Goal: Task Accomplishment & Management: Manage account settings

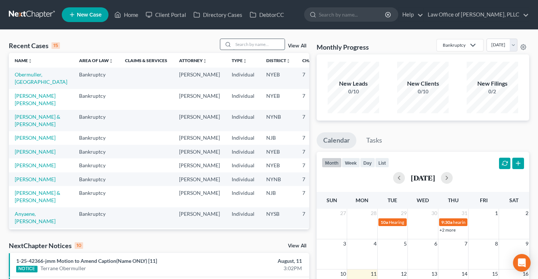
click at [243, 43] on input "search" at bounding box center [258, 44] width 51 height 11
type input "[PERSON_NAME]"
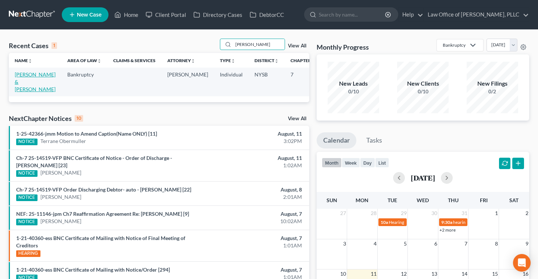
click at [19, 83] on link "[PERSON_NAME] & [PERSON_NAME]" at bounding box center [35, 81] width 41 height 21
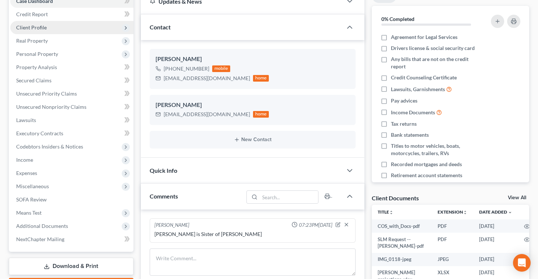
scroll to position [78, 0]
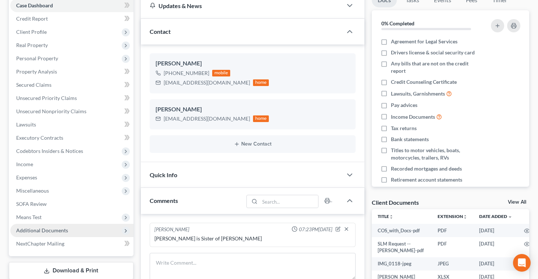
click at [31, 230] on span "Additional Documents" at bounding box center [42, 230] width 52 height 6
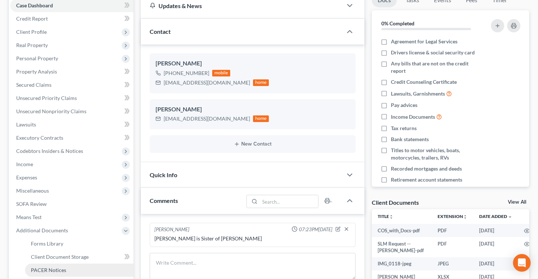
click at [43, 266] on link "PACER Notices" at bounding box center [79, 270] width 108 height 13
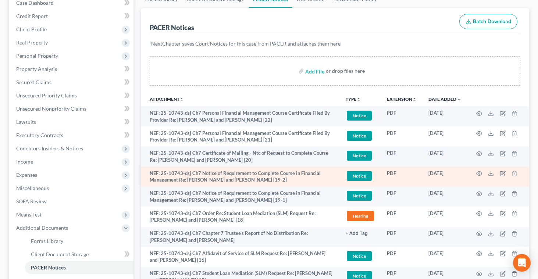
scroll to position [87, 0]
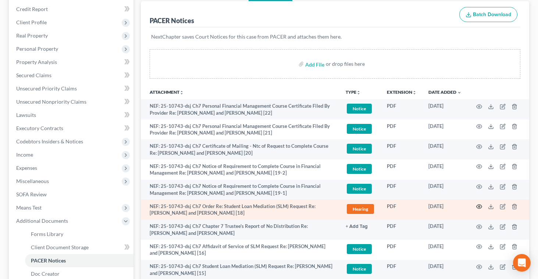
click at [480, 206] on icon "button" at bounding box center [479, 207] width 6 height 6
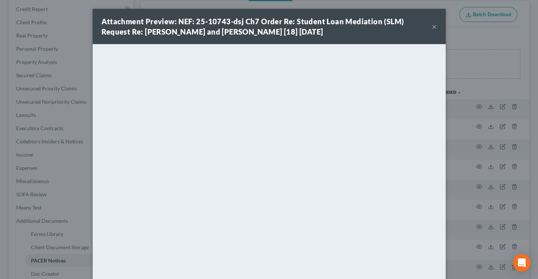
click at [434, 27] on button "×" at bounding box center [434, 26] width 5 height 9
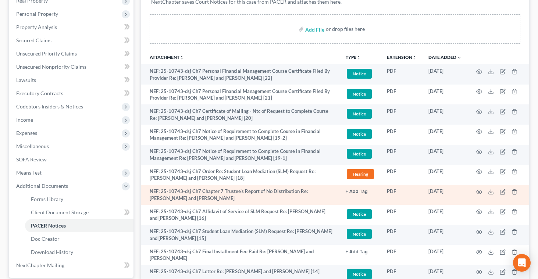
scroll to position [128, 0]
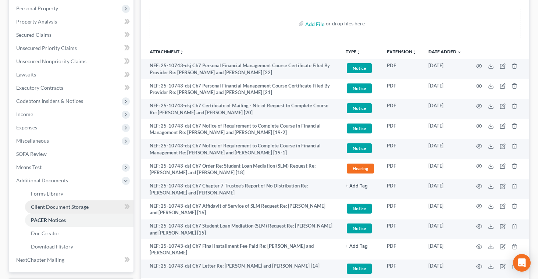
click at [82, 206] on span "Client Document Storage" at bounding box center [60, 207] width 58 height 6
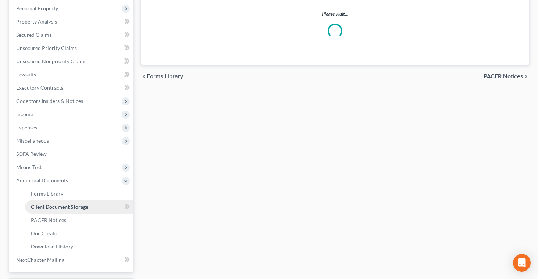
scroll to position [109, 0]
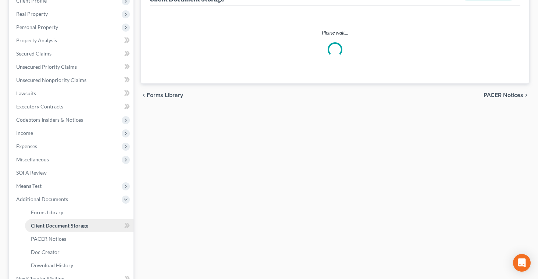
select select "4"
select select "0"
select select "4"
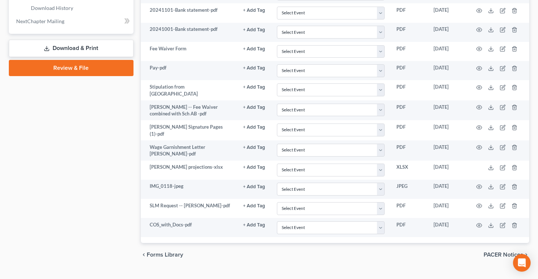
scroll to position [367, 0]
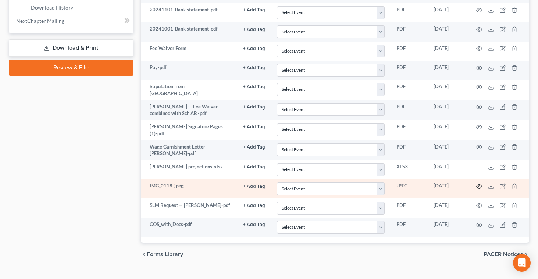
click at [479, 184] on icon "button" at bounding box center [479, 187] width 6 height 6
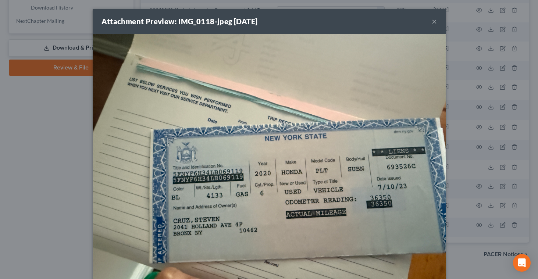
click at [433, 23] on button "×" at bounding box center [434, 21] width 5 height 9
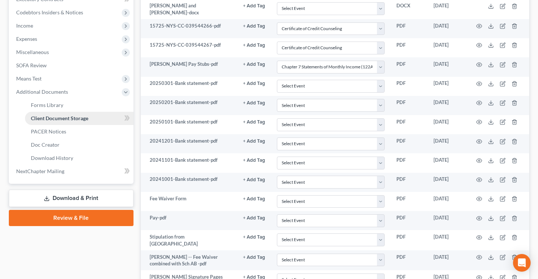
scroll to position [217, 0]
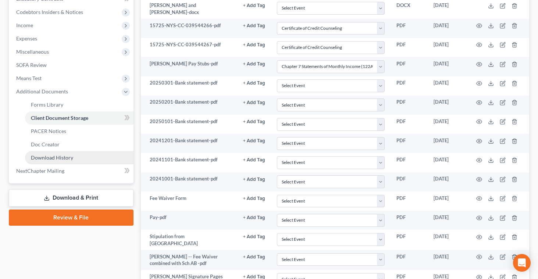
click at [47, 154] on span "Download History" at bounding box center [52, 157] width 42 height 6
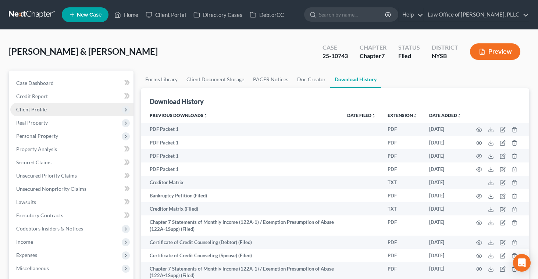
click at [24, 111] on span "Client Profile" at bounding box center [31, 109] width 31 height 6
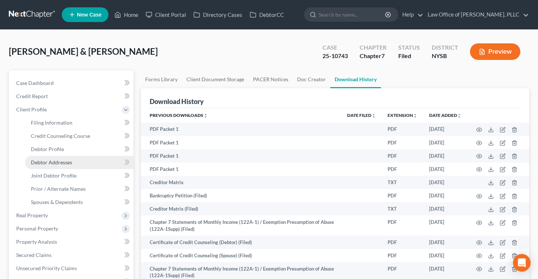
click at [39, 163] on span "Debtor Addresses" at bounding box center [51, 162] width 41 height 6
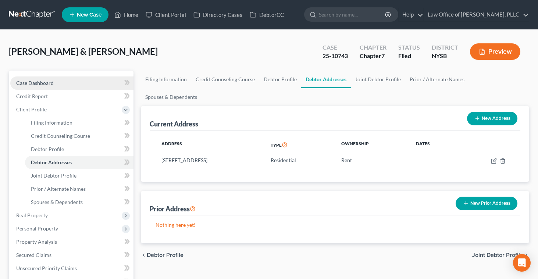
click at [33, 82] on span "Case Dashboard" at bounding box center [35, 83] width 38 height 6
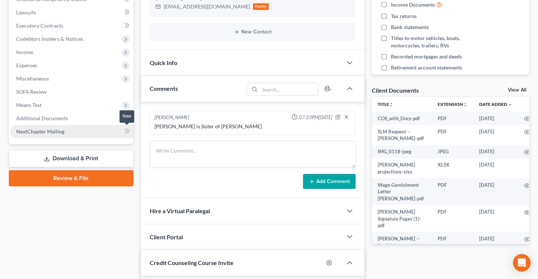
scroll to position [192, 0]
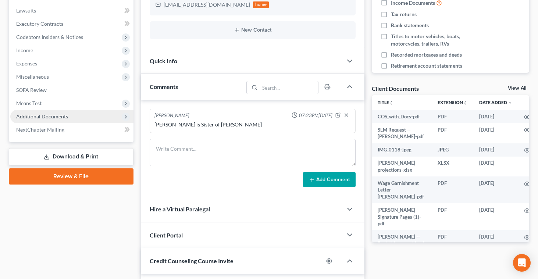
click at [25, 114] on span "Additional Documents" at bounding box center [42, 116] width 52 height 6
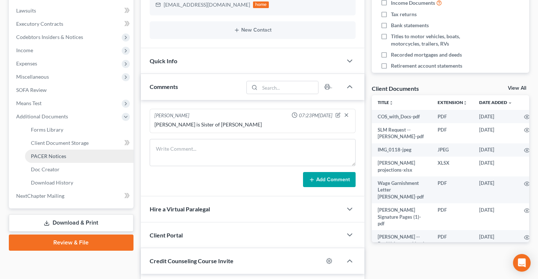
click at [39, 157] on span "PACER Notices" at bounding box center [48, 156] width 35 height 6
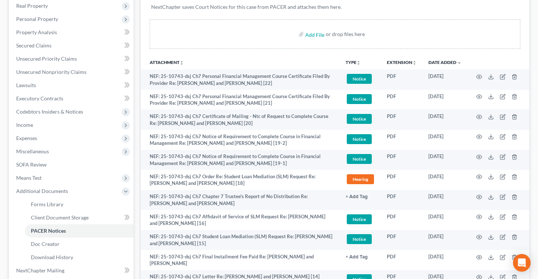
scroll to position [118, 0]
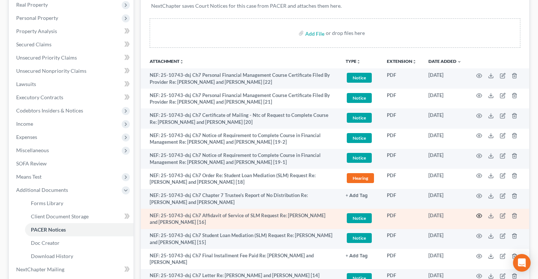
click at [478, 216] on circle "button" at bounding box center [478, 215] width 1 height 1
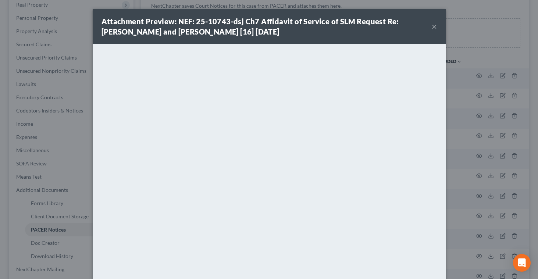
click at [434, 28] on button "×" at bounding box center [434, 26] width 5 height 9
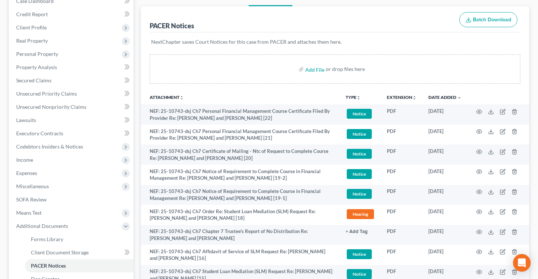
scroll to position [0, 0]
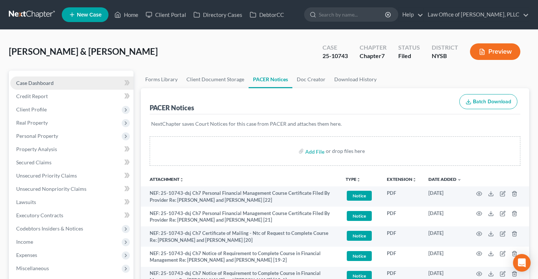
click at [38, 82] on span "Case Dashboard" at bounding box center [35, 83] width 38 height 6
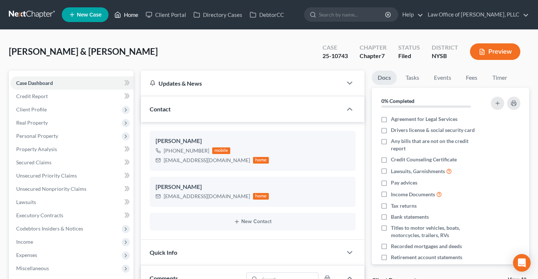
click at [131, 11] on link "Home" at bounding box center [126, 14] width 31 height 13
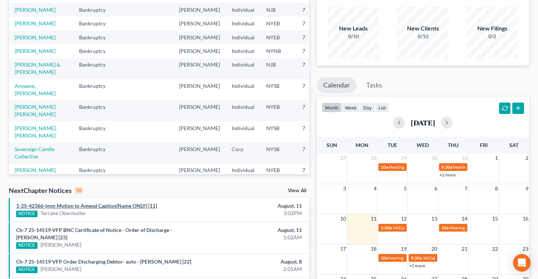
scroll to position [64, 0]
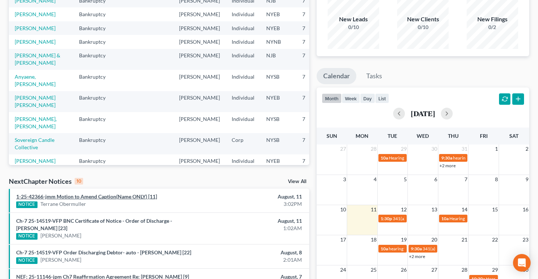
click at [93, 197] on link "1-25-42366-jmm Motion to Amend Caption(Name ONLY) [11]" at bounding box center [86, 196] width 141 height 6
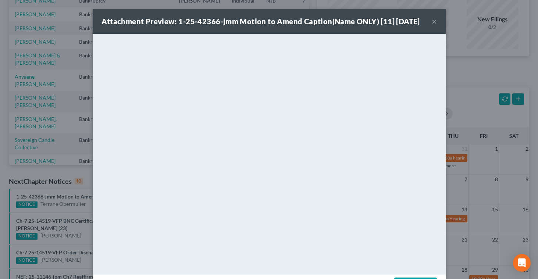
click at [434, 26] on button "×" at bounding box center [434, 21] width 5 height 9
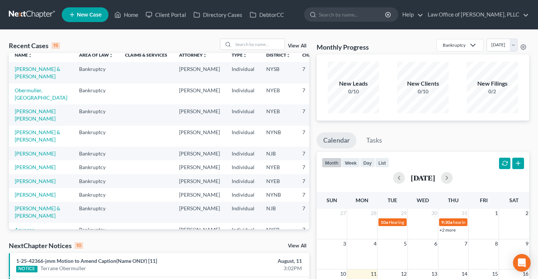
scroll to position [0, 0]
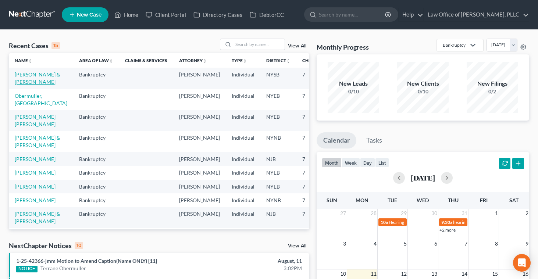
click at [26, 82] on link "[PERSON_NAME] & [PERSON_NAME]" at bounding box center [38, 78] width 46 height 14
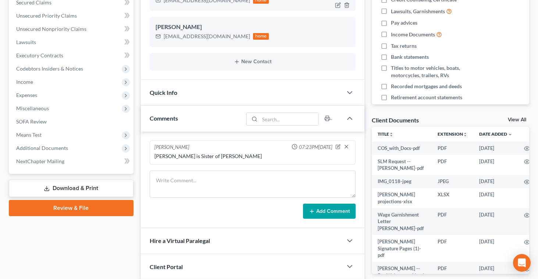
scroll to position [158, 0]
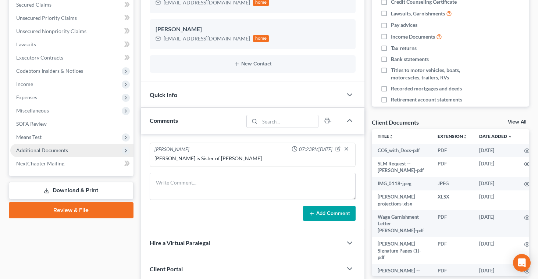
click at [33, 149] on span "Additional Documents" at bounding box center [42, 150] width 52 height 6
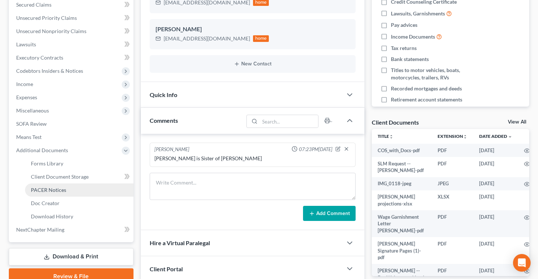
click at [42, 189] on span "PACER Notices" at bounding box center [48, 190] width 35 height 6
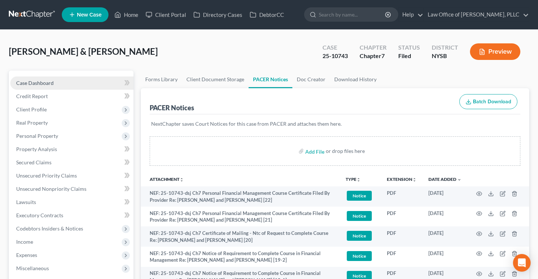
click at [32, 83] on span "Case Dashboard" at bounding box center [35, 83] width 38 height 6
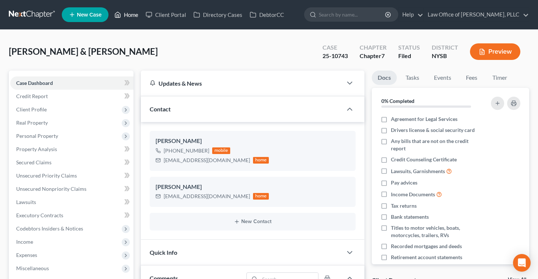
click at [129, 15] on link "Home" at bounding box center [126, 14] width 31 height 13
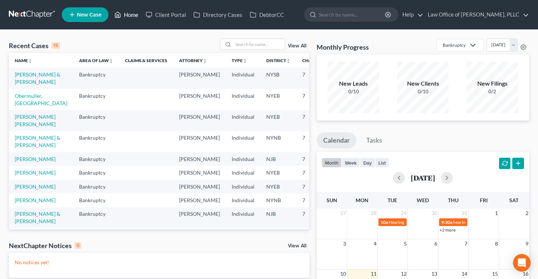
click at [129, 13] on link "Home" at bounding box center [126, 14] width 31 height 13
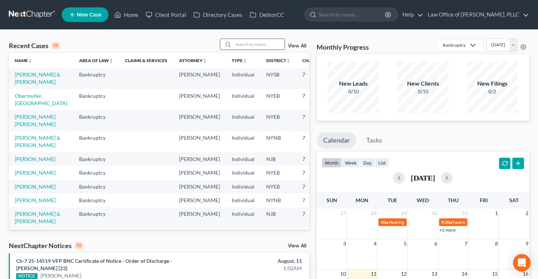
click at [240, 42] on input "search" at bounding box center [258, 44] width 51 height 11
type input "Regan"
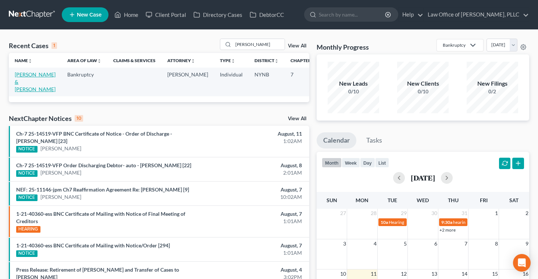
click at [26, 83] on link "Regan, Matthew & Emily" at bounding box center [35, 81] width 41 height 21
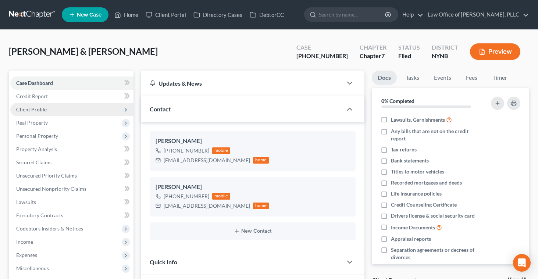
click at [25, 106] on span "Client Profile" at bounding box center [31, 109] width 31 height 6
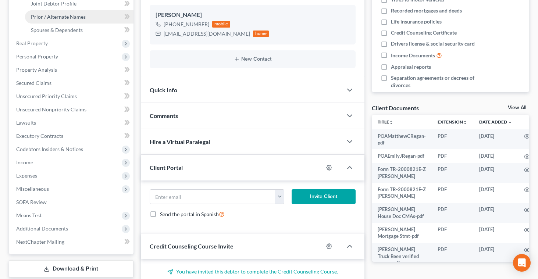
scroll to position [173, 0]
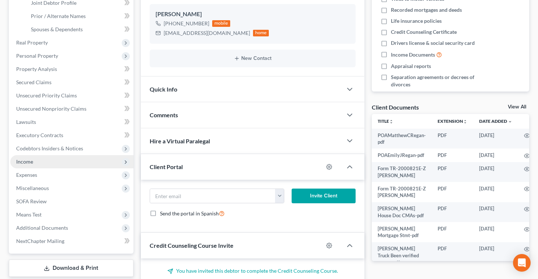
click at [35, 162] on span "Income" at bounding box center [71, 161] width 123 height 13
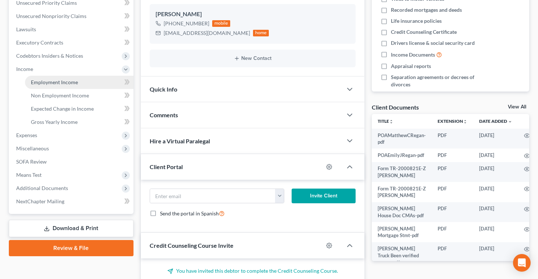
click at [61, 83] on span "Employment Income" at bounding box center [54, 82] width 47 height 6
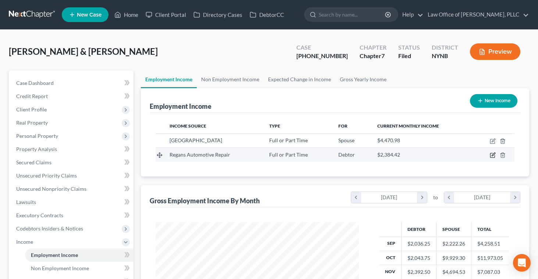
click at [494, 154] on icon "button" at bounding box center [493, 154] width 3 height 3
select select "0"
select select "35"
select select "3"
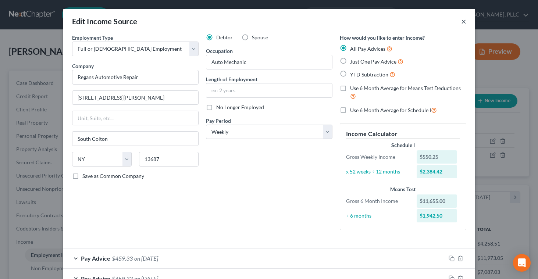
click at [462, 25] on button "×" at bounding box center [463, 21] width 5 height 9
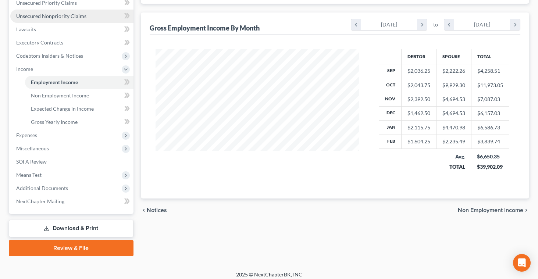
scroll to position [177, 0]
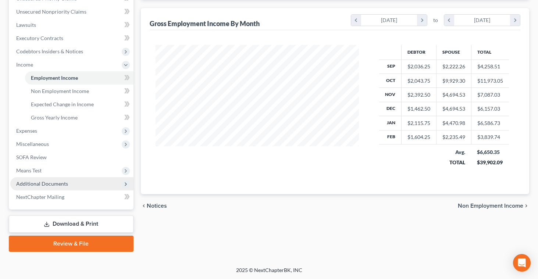
click at [42, 182] on span "Additional Documents" at bounding box center [42, 184] width 52 height 6
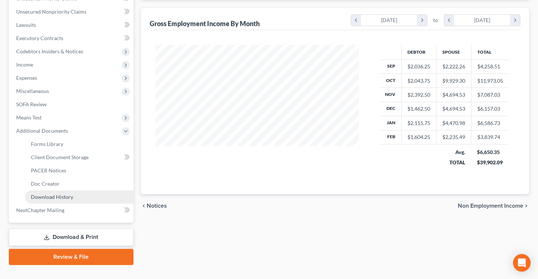
click at [43, 196] on span "Download History" at bounding box center [52, 197] width 42 height 6
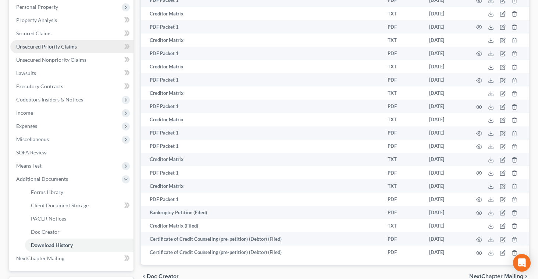
scroll to position [191, 0]
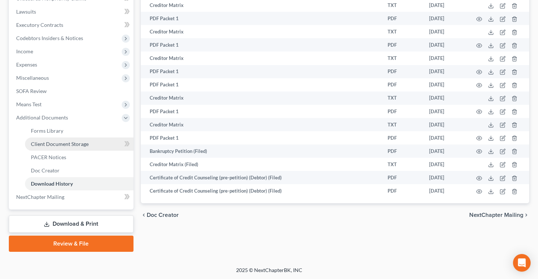
click at [67, 141] on span "Client Document Storage" at bounding box center [60, 144] width 58 height 6
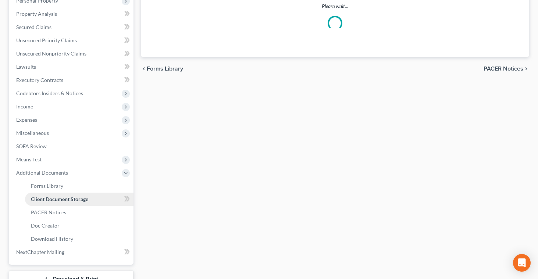
select select "1"
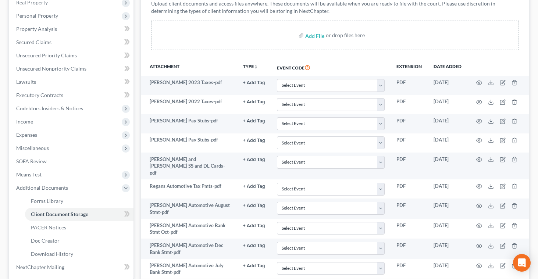
scroll to position [119, 0]
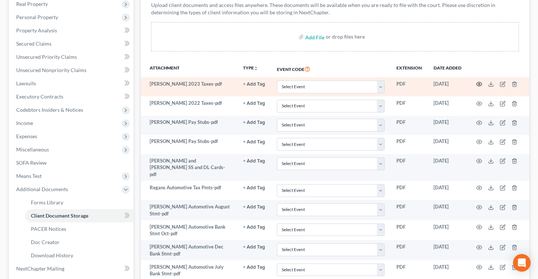
click at [478, 84] on circle "button" at bounding box center [478, 83] width 1 height 1
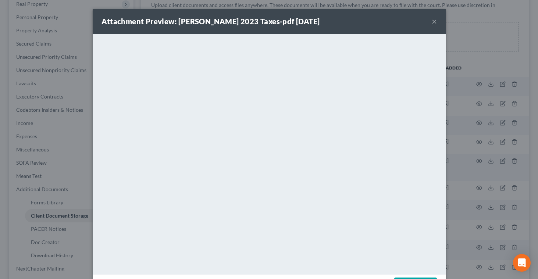
click at [434, 22] on button "×" at bounding box center [434, 21] width 5 height 9
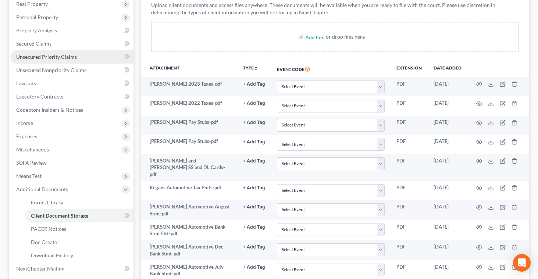
scroll to position [0, 0]
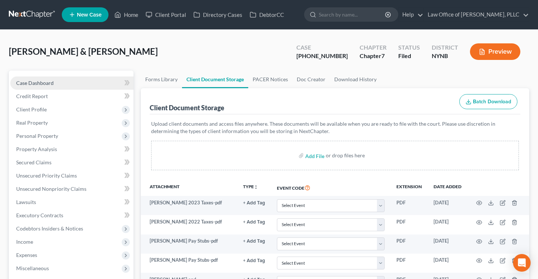
click at [27, 81] on span "Case Dashboard" at bounding box center [35, 83] width 38 height 6
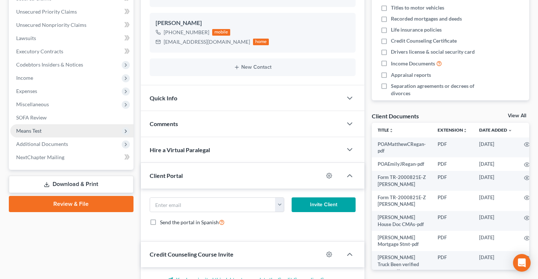
scroll to position [165, 0]
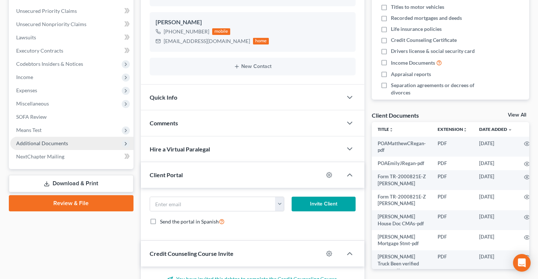
click at [38, 144] on span "Additional Documents" at bounding box center [42, 143] width 52 height 6
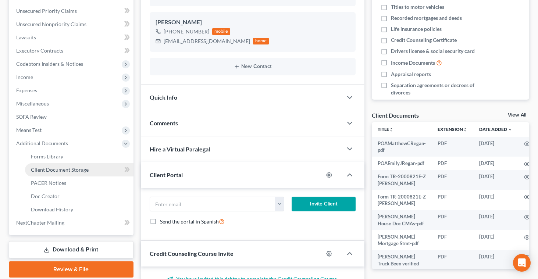
click at [37, 172] on link "Client Document Storage" at bounding box center [79, 169] width 108 height 13
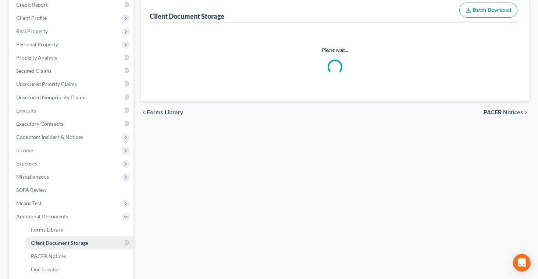
scroll to position [3, 0]
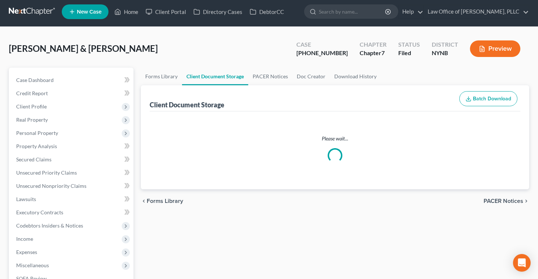
select select "1"
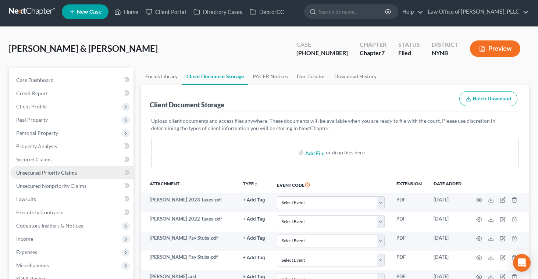
scroll to position [0, 0]
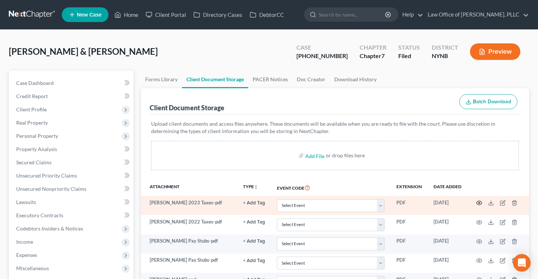
click at [479, 202] on circle "button" at bounding box center [478, 202] width 1 height 1
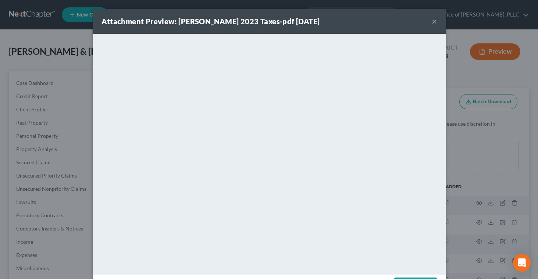
click at [434, 21] on button "×" at bounding box center [434, 21] width 5 height 9
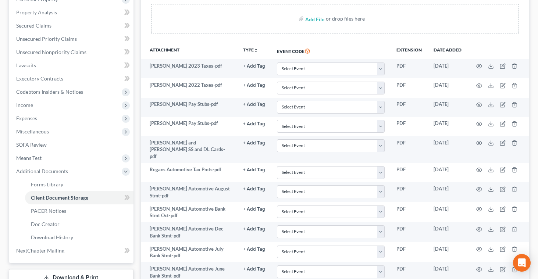
scroll to position [138, 0]
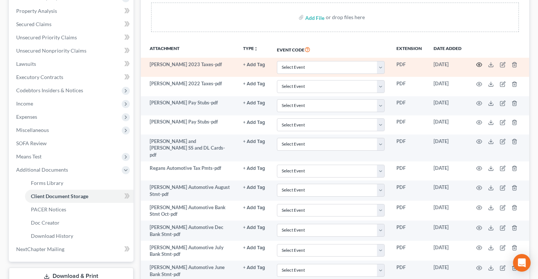
click at [480, 65] on circle "button" at bounding box center [478, 64] width 1 height 1
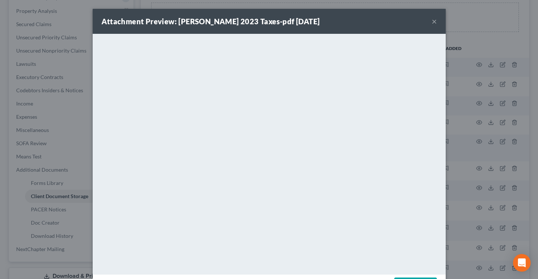
click at [432, 21] on button "×" at bounding box center [434, 21] width 5 height 9
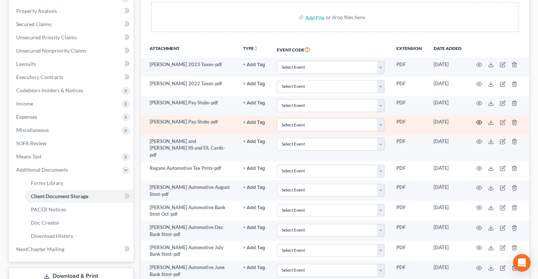
click at [480, 122] on circle "button" at bounding box center [478, 122] width 1 height 1
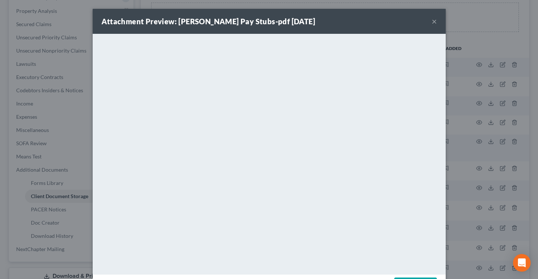
click at [432, 19] on button "×" at bounding box center [434, 21] width 5 height 9
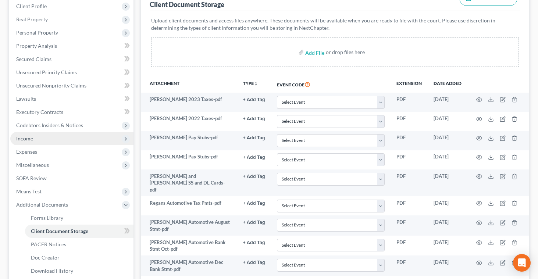
scroll to position [102, 0]
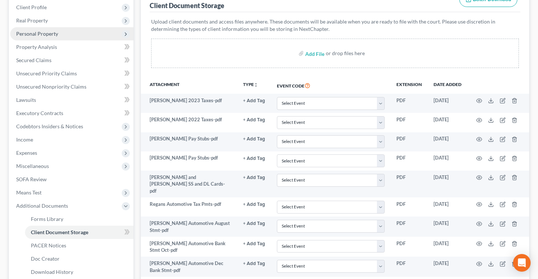
click at [53, 34] on span "Personal Property" at bounding box center [37, 34] width 42 height 6
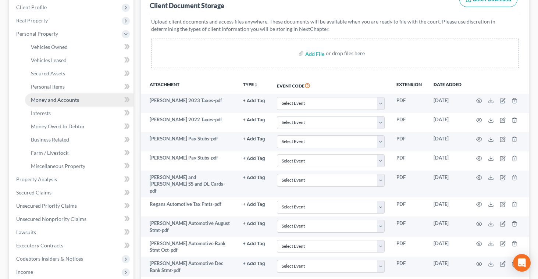
click at [47, 98] on span "Money and Accounts" at bounding box center [55, 100] width 48 height 6
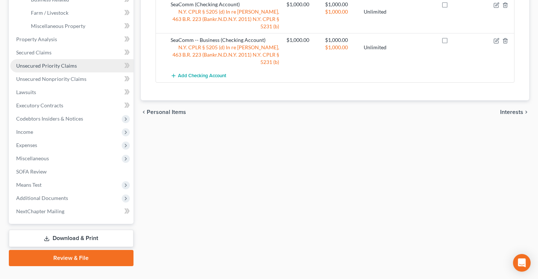
scroll to position [257, 0]
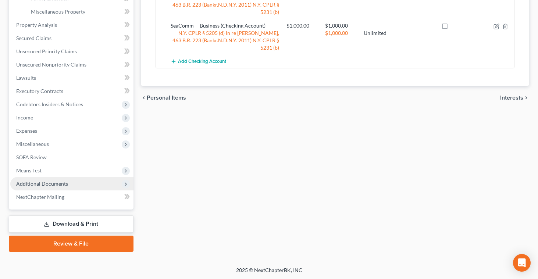
click at [52, 186] on span "Additional Documents" at bounding box center [42, 184] width 52 height 6
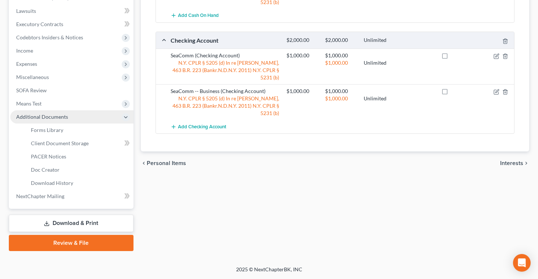
scroll to position [191, 0]
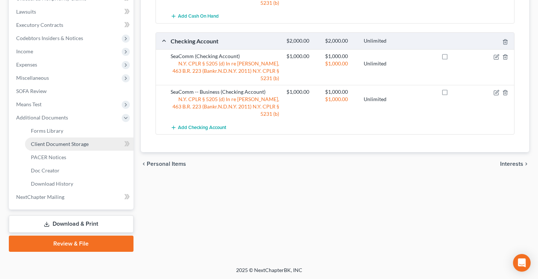
click at [64, 142] on span "Client Document Storage" at bounding box center [60, 144] width 58 height 6
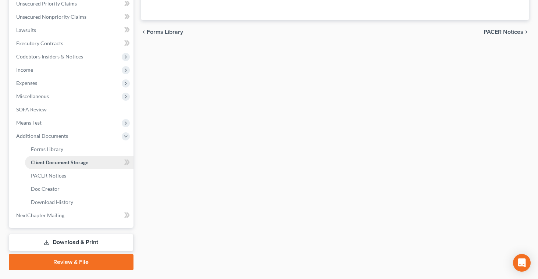
scroll to position [117, 0]
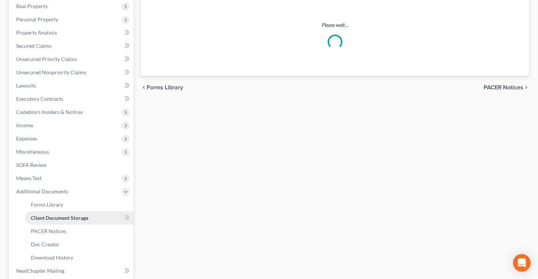
select select "1"
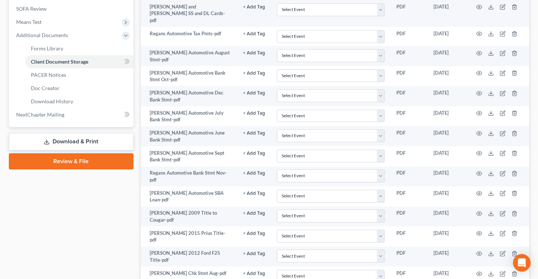
scroll to position [272, 0]
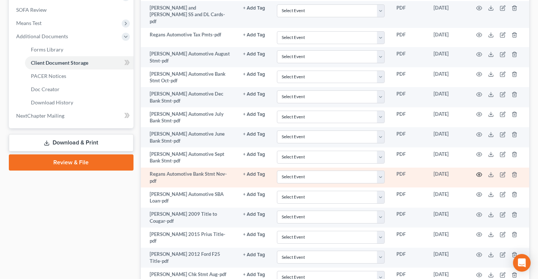
click at [480, 172] on icon "button" at bounding box center [479, 175] width 6 height 6
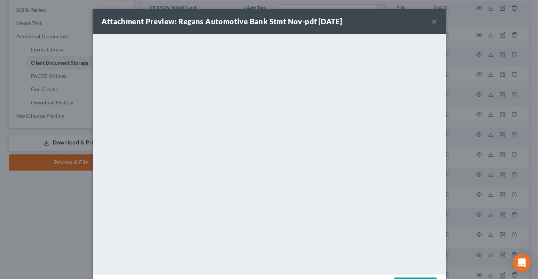
click at [432, 21] on button "×" at bounding box center [434, 21] width 5 height 9
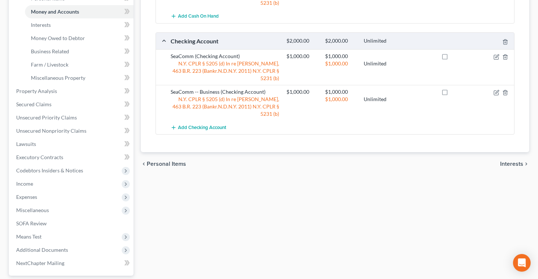
scroll to position [189, 0]
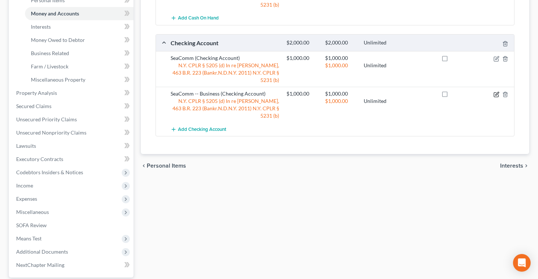
click at [497, 92] on icon "button" at bounding box center [497, 95] width 6 height 6
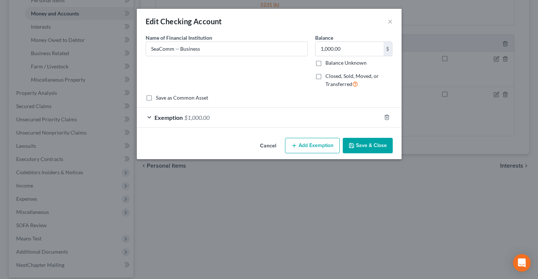
click at [171, 119] on span "Exemption" at bounding box center [168, 117] width 28 height 7
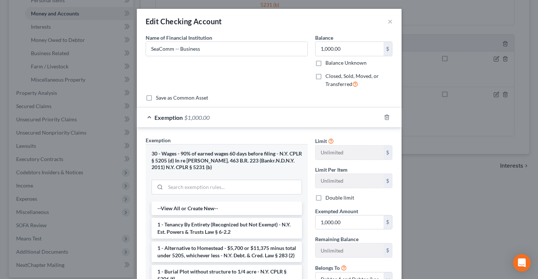
click at [387, 23] on div "Edit Checking Account ×" at bounding box center [269, 21] width 265 height 25
click at [389, 22] on button "×" at bounding box center [390, 21] width 5 height 9
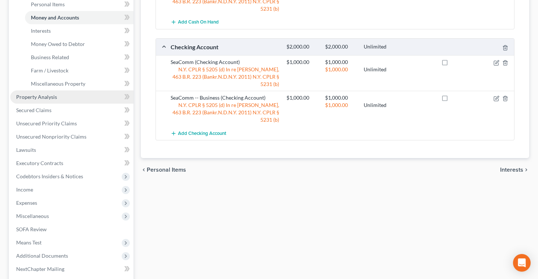
scroll to position [194, 0]
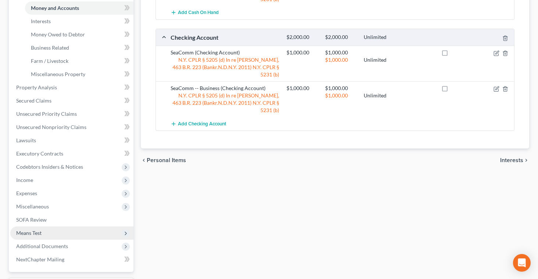
click at [28, 234] on span "Means Test" at bounding box center [28, 233] width 25 height 6
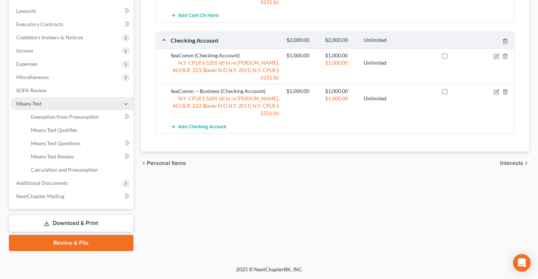
scroll to position [191, 0]
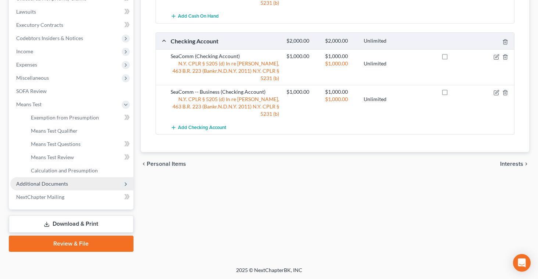
click at [36, 181] on span "Additional Documents" at bounding box center [42, 184] width 52 height 6
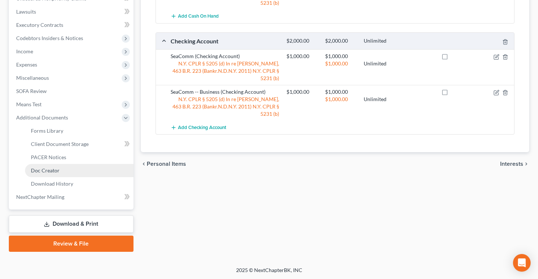
click at [51, 170] on span "Doc Creator" at bounding box center [45, 170] width 29 height 6
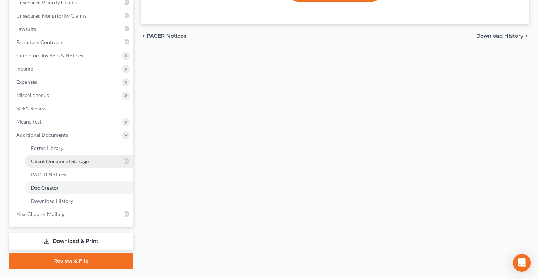
click at [57, 161] on span "Client Document Storage" at bounding box center [60, 161] width 58 height 6
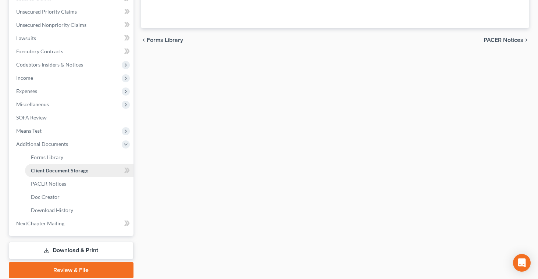
select select "1"
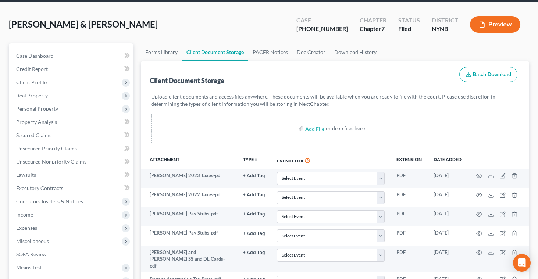
scroll to position [29, 0]
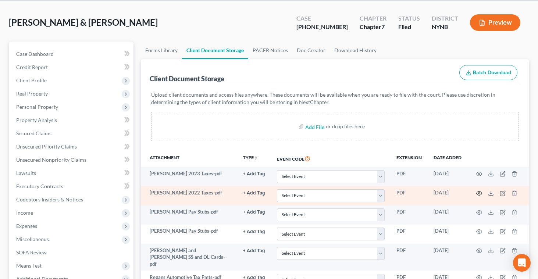
click at [479, 193] on icon "button" at bounding box center [479, 194] width 6 height 6
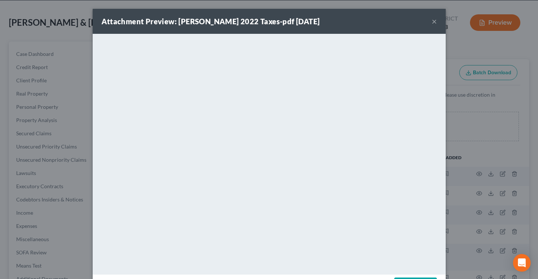
click at [433, 24] on button "×" at bounding box center [434, 21] width 5 height 9
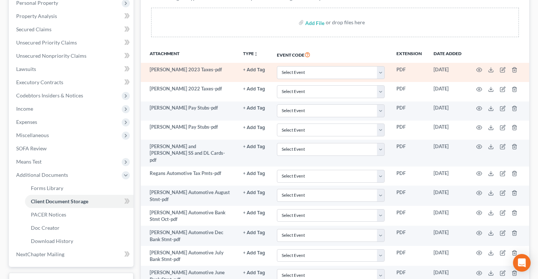
scroll to position [156, 0]
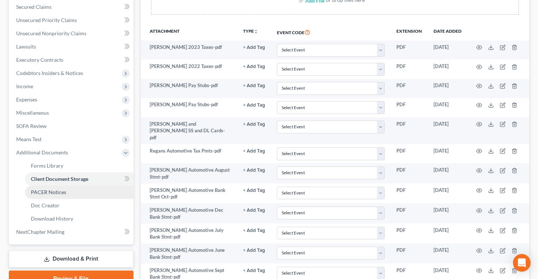
click at [57, 190] on span "PACER Notices" at bounding box center [48, 192] width 35 height 6
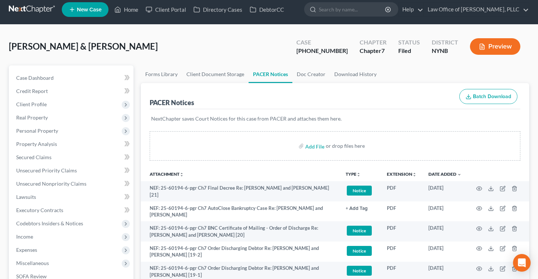
scroll to position [8, 0]
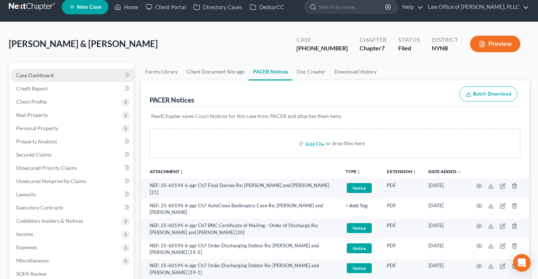
click at [25, 75] on span "Case Dashboard" at bounding box center [35, 75] width 38 height 6
